Goal: Task Accomplishment & Management: Manage account settings

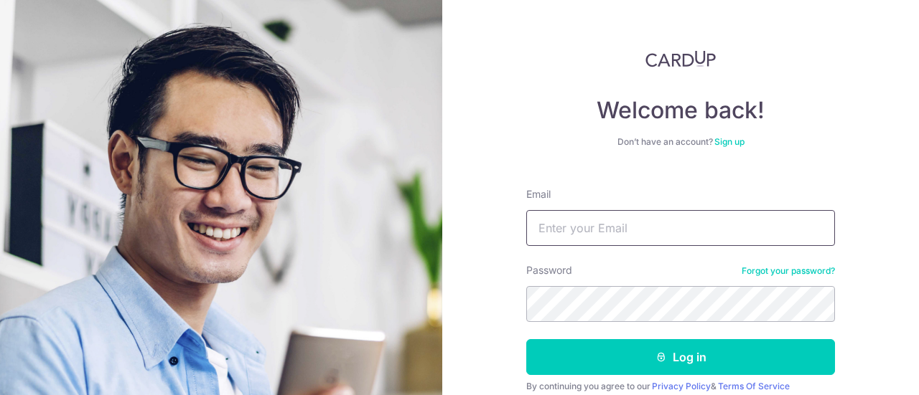
drag, startPoint x: 543, startPoint y: 238, endPoint x: 581, endPoint y: 225, distance: 40.4
click at [543, 238] on input "Email" at bounding box center [680, 228] width 309 height 36
type input "[EMAIL_ADDRESS][DOMAIN_NAME]"
click at [526, 339] on button "Log in" at bounding box center [680, 357] width 309 height 36
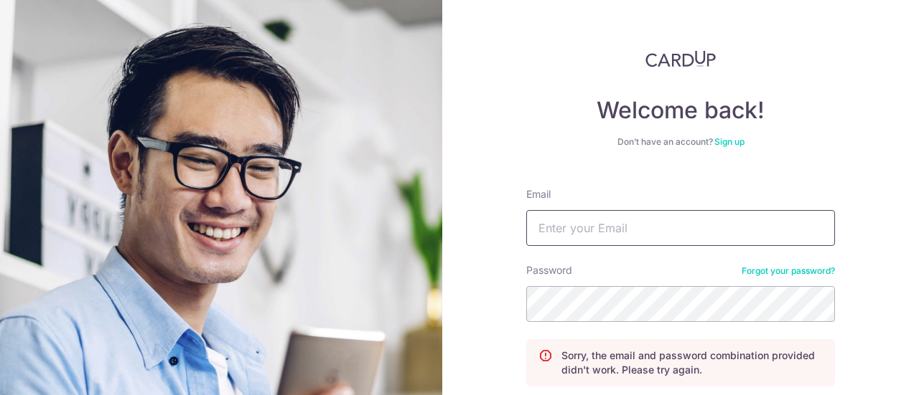
click at [593, 222] on input "Email" at bounding box center [680, 228] width 309 height 36
type input "[EMAIL_ADDRESS][DOMAIN_NAME]"
